Goal: Information Seeking & Learning: Find specific fact

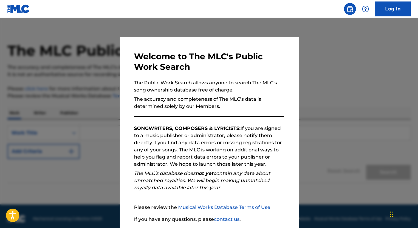
scroll to position [45, 0]
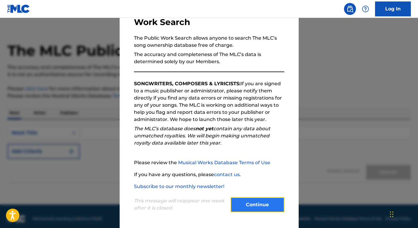
click at [251, 202] on button "Continue" at bounding box center [258, 205] width 54 height 15
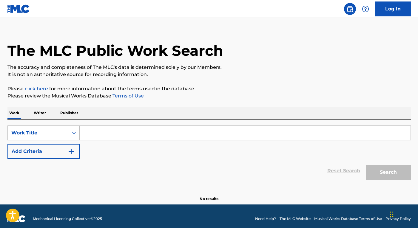
click at [119, 141] on div "SearchWithCriteria148a7d0b-d372-4afd-84e2-e4412f62a8a9 Work Title Add Criteria" at bounding box center [209, 142] width 404 height 33
click at [119, 135] on input "Search Form" at bounding box center [245, 133] width 331 height 14
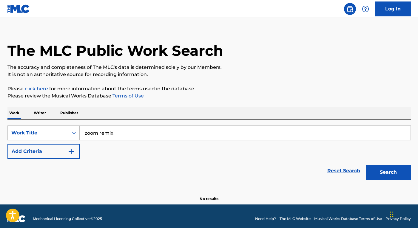
type input "zoom remix"
click at [366, 165] on button "Search" at bounding box center [388, 172] width 45 height 15
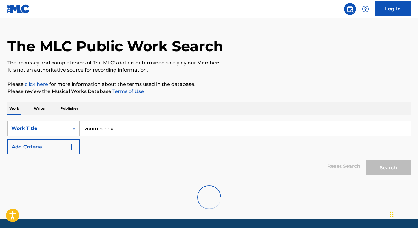
scroll to position [0, 0]
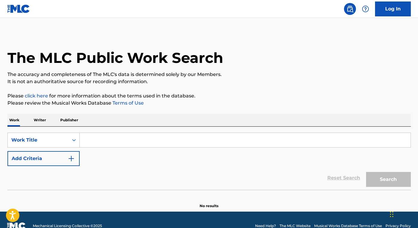
click at [148, 142] on input "Search Form" at bounding box center [245, 140] width 331 height 14
click at [41, 125] on p "Writer" at bounding box center [40, 120] width 16 height 13
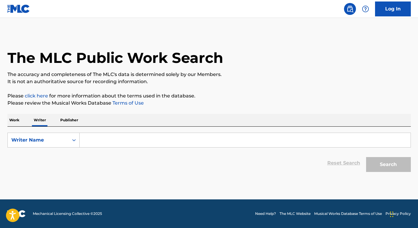
click at [104, 141] on input "Search Form" at bounding box center [245, 140] width 331 height 14
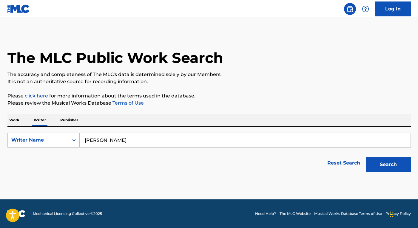
type input "[PERSON_NAME]"
click at [366, 157] on button "Search" at bounding box center [388, 164] width 45 height 15
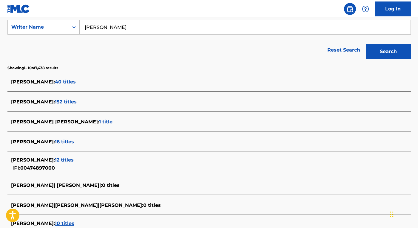
scroll to position [114, 0]
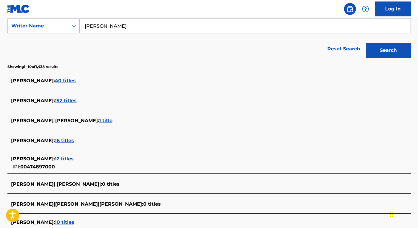
click at [74, 157] on span "12 titles" at bounding box center [64, 159] width 19 height 6
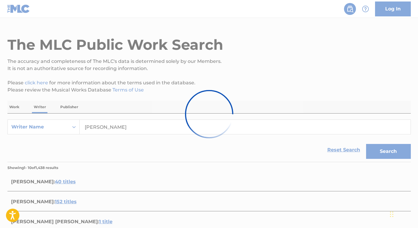
scroll to position [12, 0]
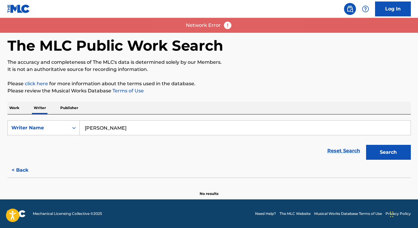
click at [131, 128] on input "[PERSON_NAME]" at bounding box center [245, 128] width 331 height 14
click at [366, 145] on button "Search" at bounding box center [388, 152] width 45 height 15
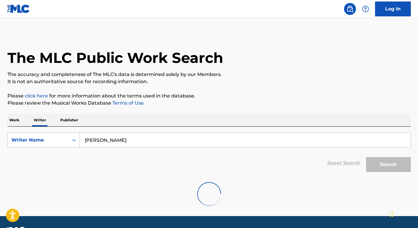
scroll to position [17, 0]
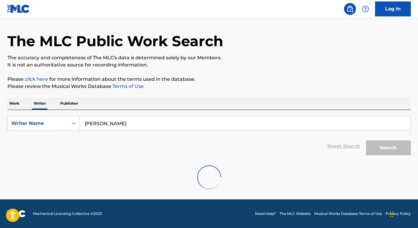
click at [64, 104] on p "Publisher" at bounding box center [69, 103] width 21 height 13
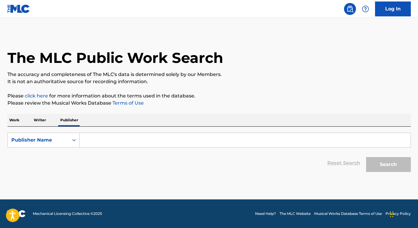
click at [95, 140] on input "Search Form" at bounding box center [245, 140] width 331 height 14
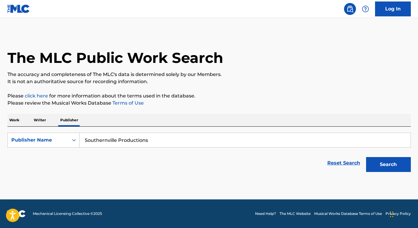
type input "Southernville Productions"
click at [366, 157] on button "Search" at bounding box center [388, 164] width 45 height 15
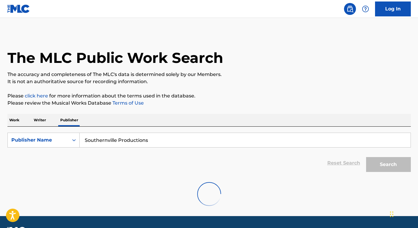
scroll to position [17, 0]
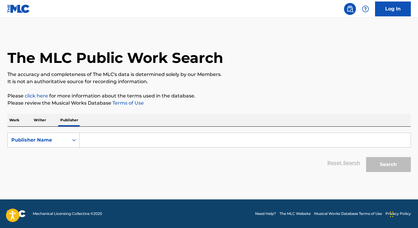
click at [116, 140] on input "Search Form" at bounding box center [245, 140] width 331 height 14
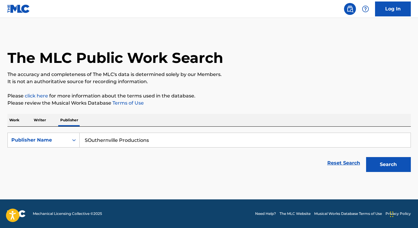
type input "SOuthernville Productions"
click at [366, 157] on button "Search" at bounding box center [388, 164] width 45 height 15
